Goal: Task Accomplishment & Management: Manage account settings

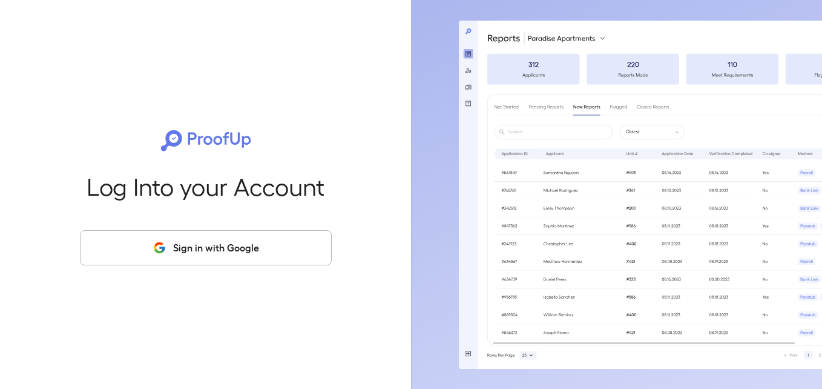
click at [210, 251] on button "Sign in with Google" at bounding box center [206, 247] width 252 height 35
click at [240, 248] on button "Sign in with Google" at bounding box center [206, 247] width 252 height 35
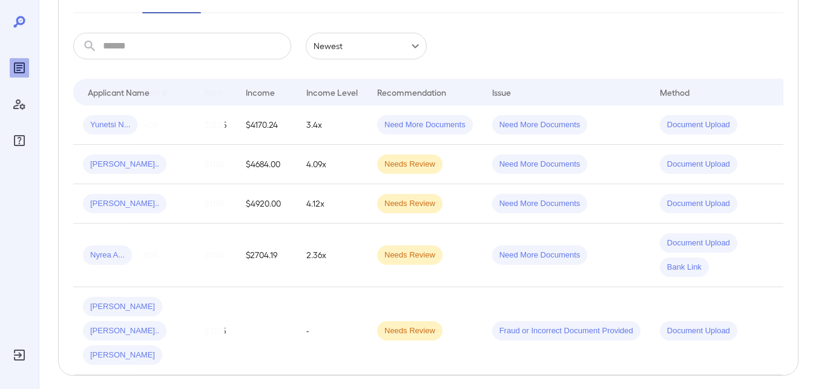
scroll to position [0, 115]
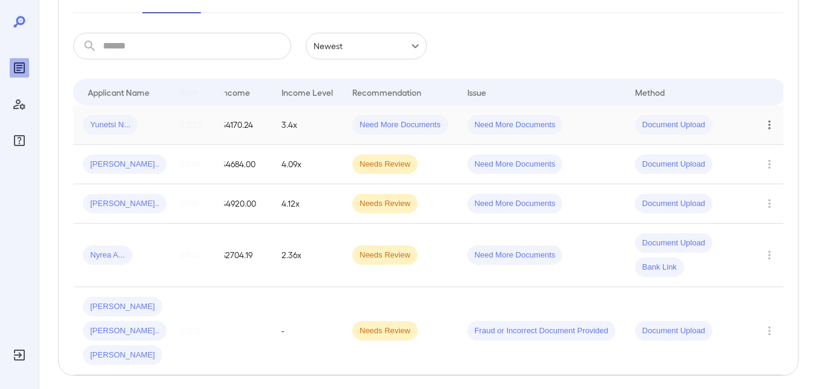
click at [769, 120] on icon "Row Actions" at bounding box center [769, 124] width 13 height 15
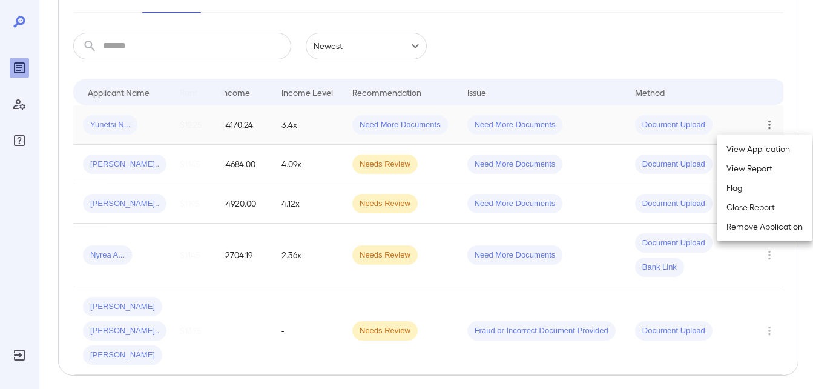
click at [746, 205] on li "Close Report" at bounding box center [765, 206] width 96 height 19
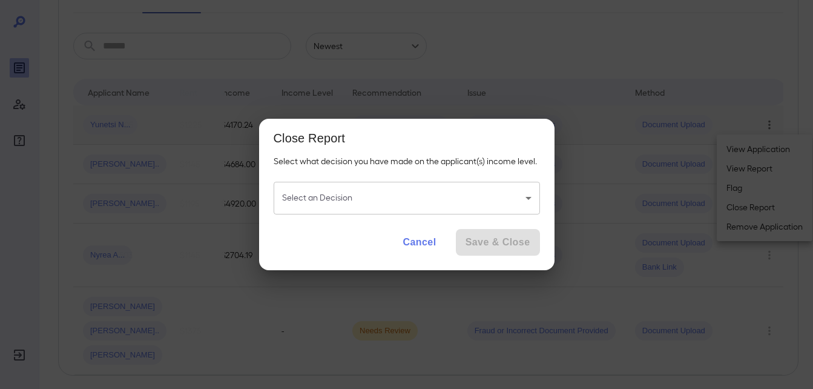
click at [513, 200] on body "**********" at bounding box center [406, 8] width 813 height 389
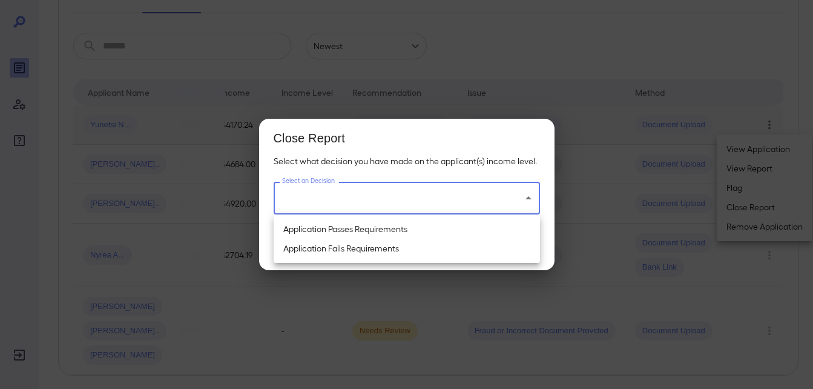
click at [394, 236] on li "Application Passes Requirements" at bounding box center [407, 228] width 266 height 19
type input "**********"
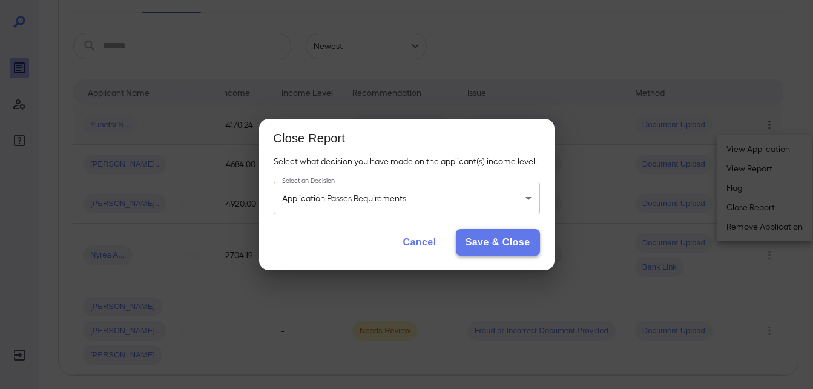
click at [482, 239] on button "Save & Close" at bounding box center [498, 242] width 84 height 27
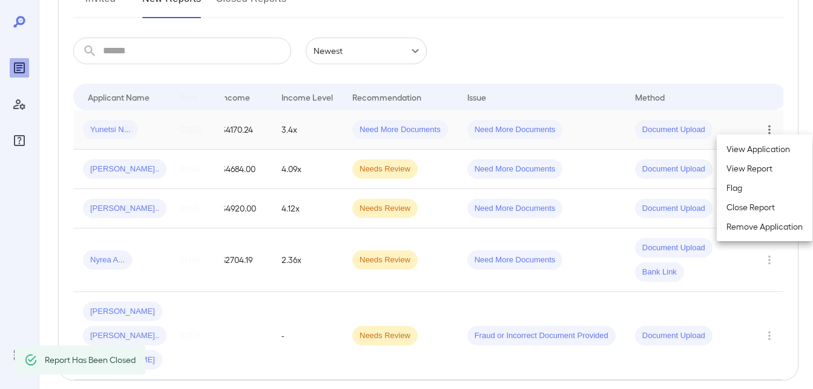
scroll to position [0, 91]
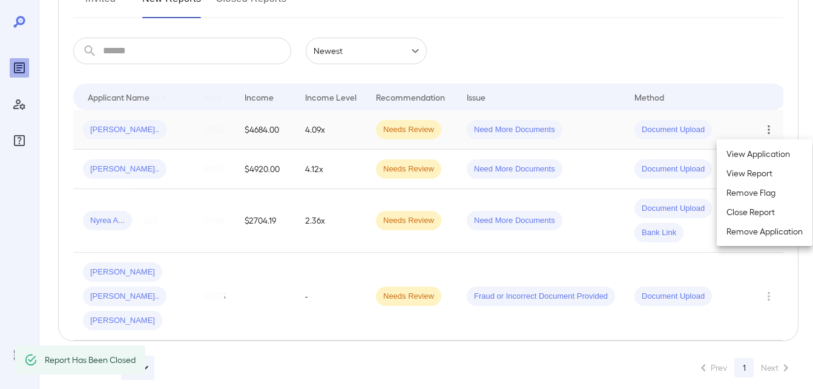
click at [470, 341] on div at bounding box center [406, 194] width 813 height 389
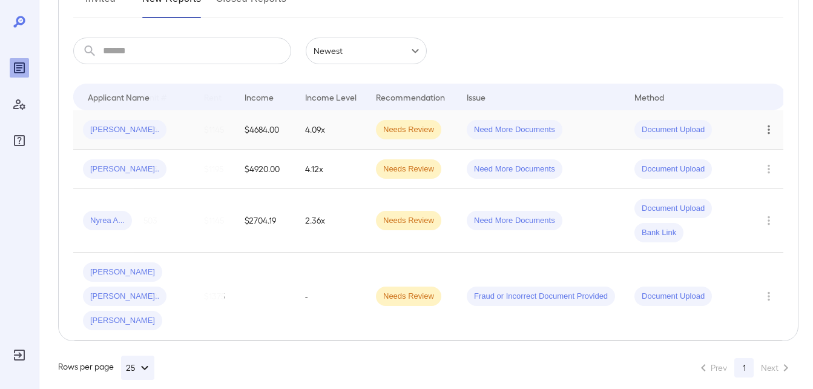
click at [113, 129] on span "[PERSON_NAME].." at bounding box center [125, 130] width 84 height 12
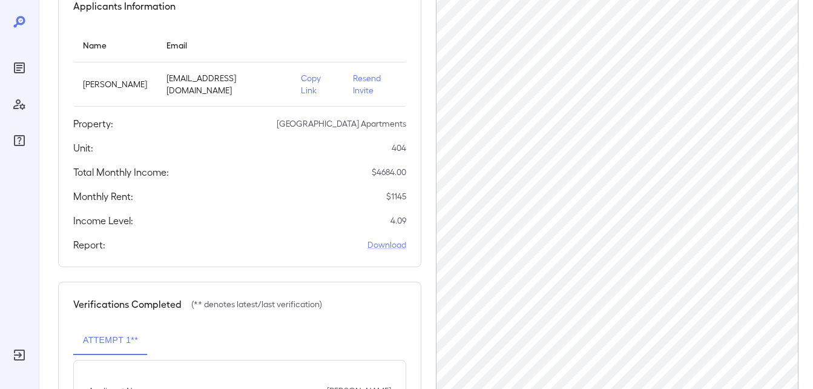
scroll to position [132, 0]
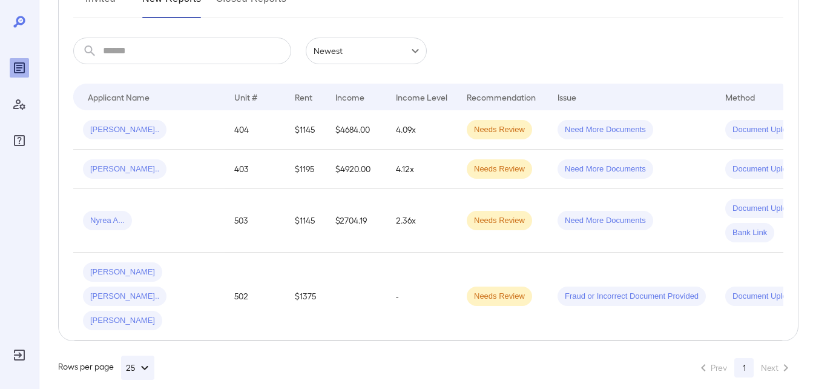
scroll to position [0, 91]
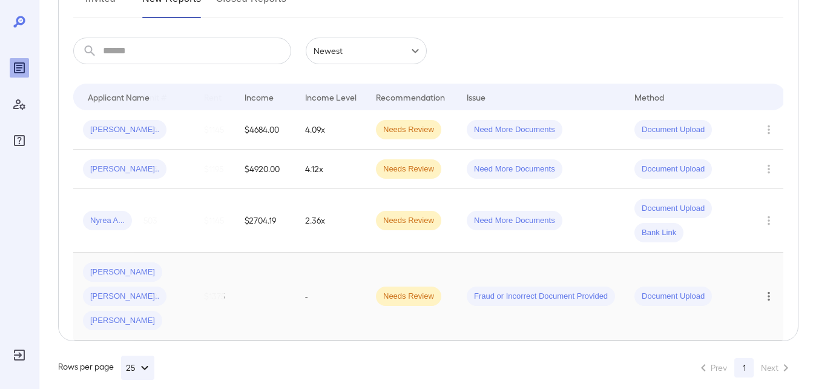
click at [766, 289] on icon "Row Actions" at bounding box center [768, 296] width 13 height 15
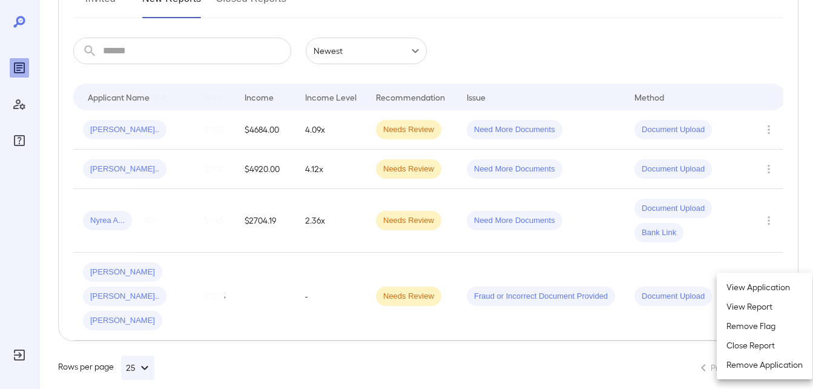
click at [736, 285] on li "View Application" at bounding box center [765, 286] width 96 height 19
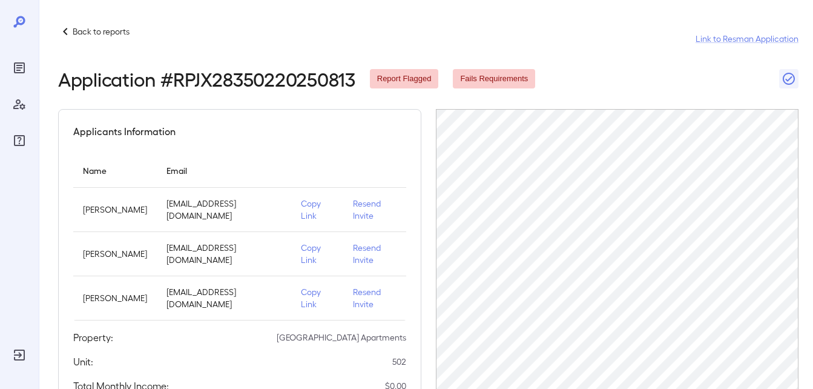
click at [107, 33] on p "Back to reports" at bounding box center [101, 31] width 57 height 12
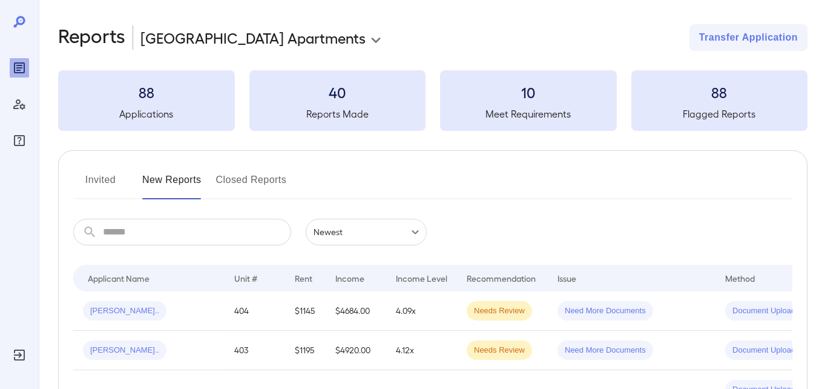
click at [214, 32] on body "**********" at bounding box center [411, 194] width 822 height 389
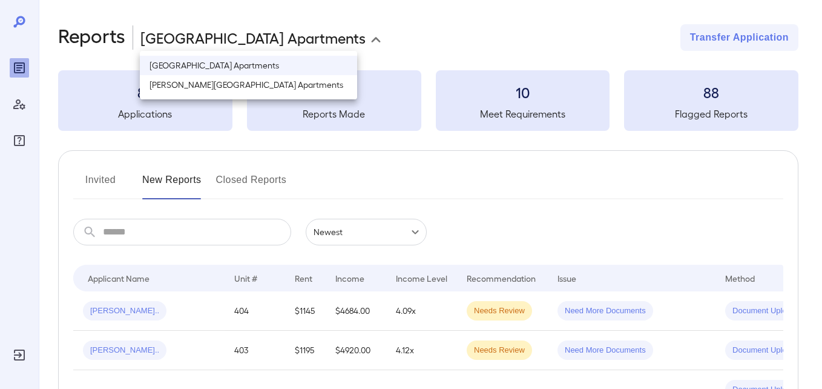
click at [209, 86] on li "[PERSON_NAME][GEOGRAPHIC_DATA] Apartments" at bounding box center [248, 84] width 217 height 19
type input "**********"
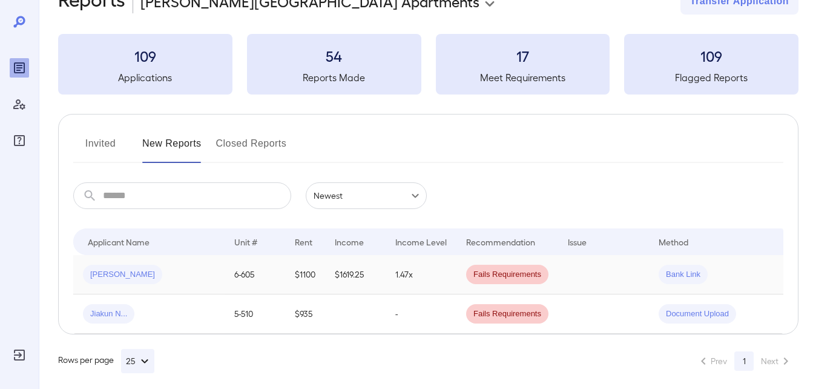
click at [393, 280] on td "1.47x" at bounding box center [421, 274] width 71 height 39
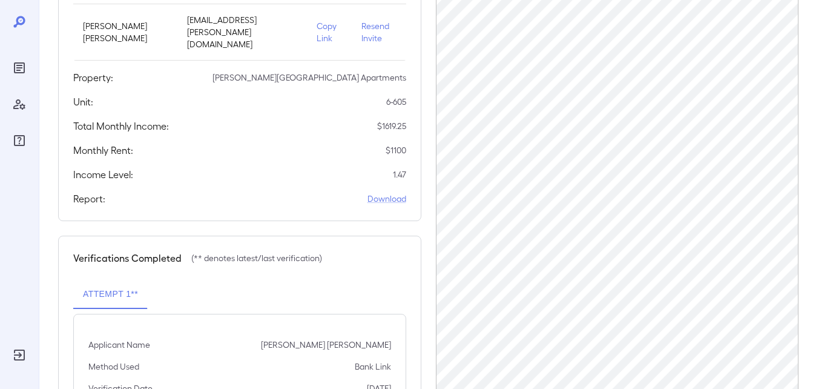
scroll to position [180, 0]
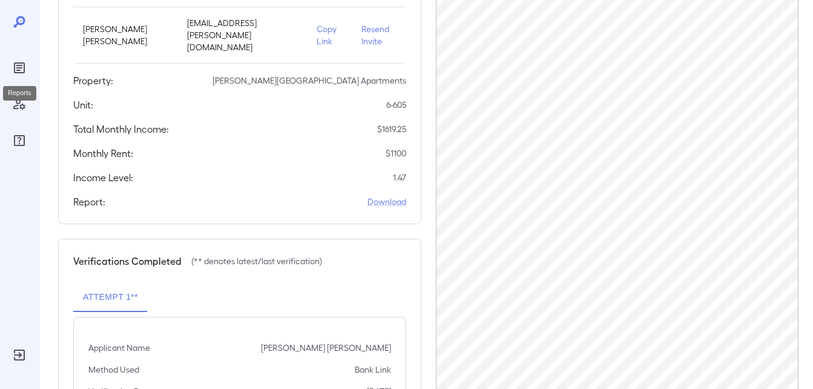
click at [21, 64] on icon "Reports" at bounding box center [19, 67] width 11 height 11
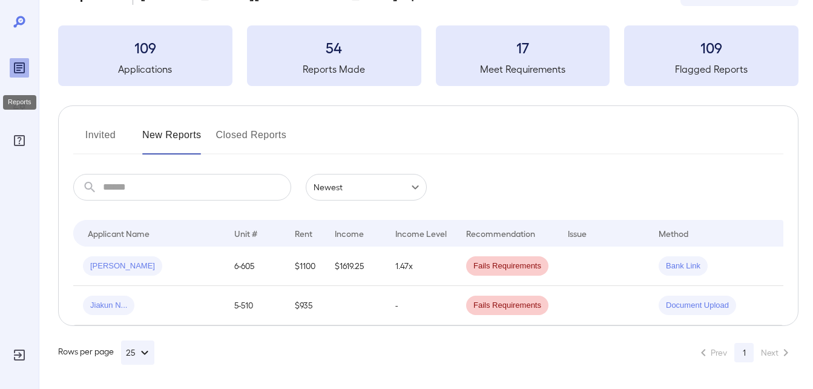
scroll to position [54, 0]
